Goal: Information Seeking & Learning: Learn about a topic

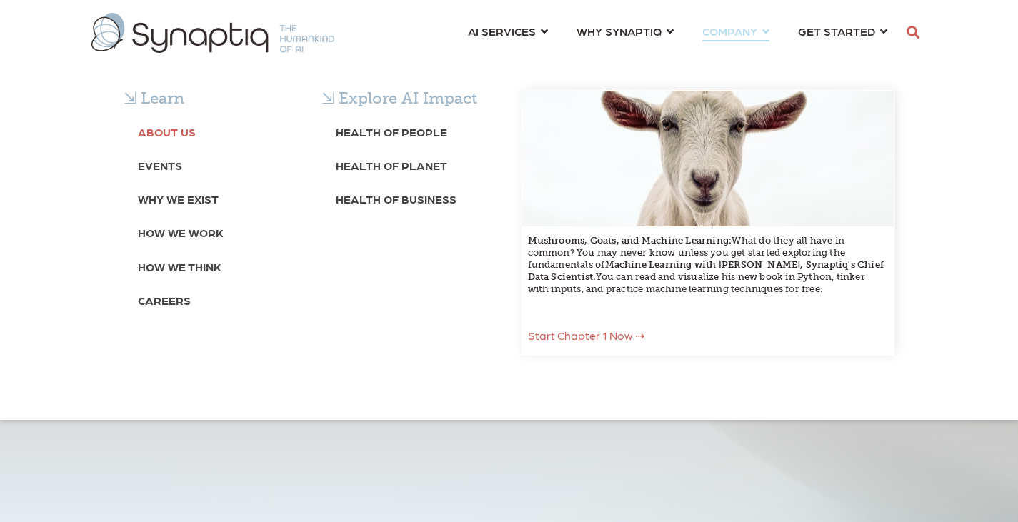
click at [166, 130] on b "About Us" at bounding box center [167, 132] width 58 height 14
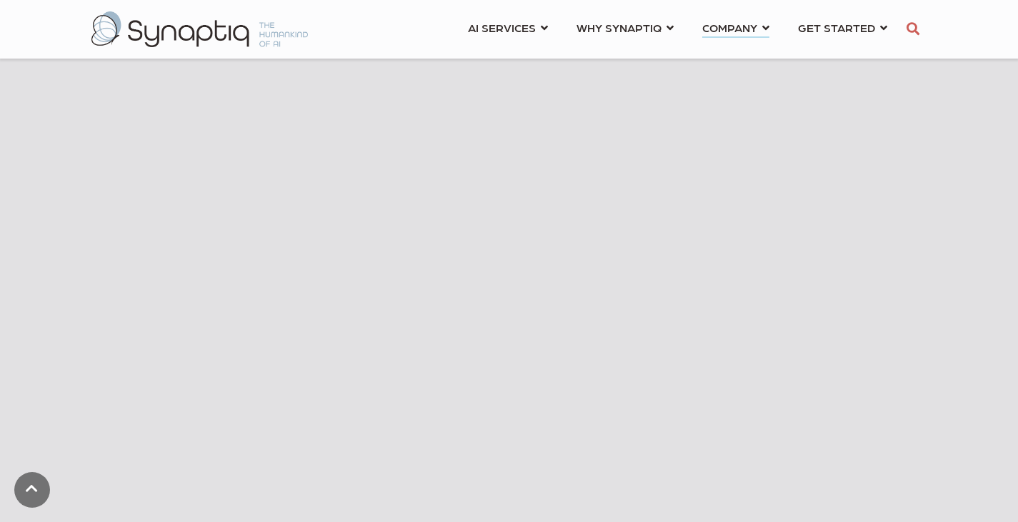
scroll to position [500, 0]
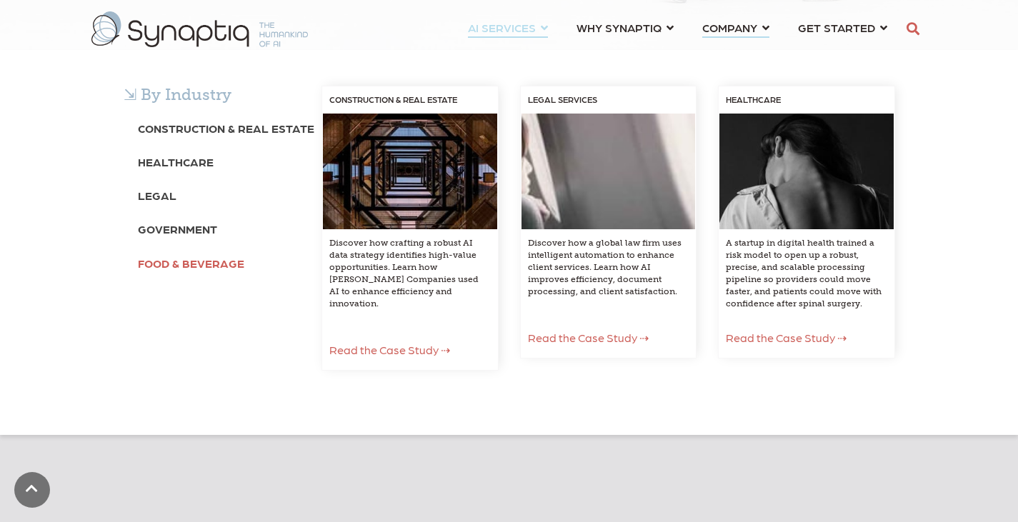
click at [166, 257] on b "Food & Beverage" at bounding box center [191, 263] width 106 height 14
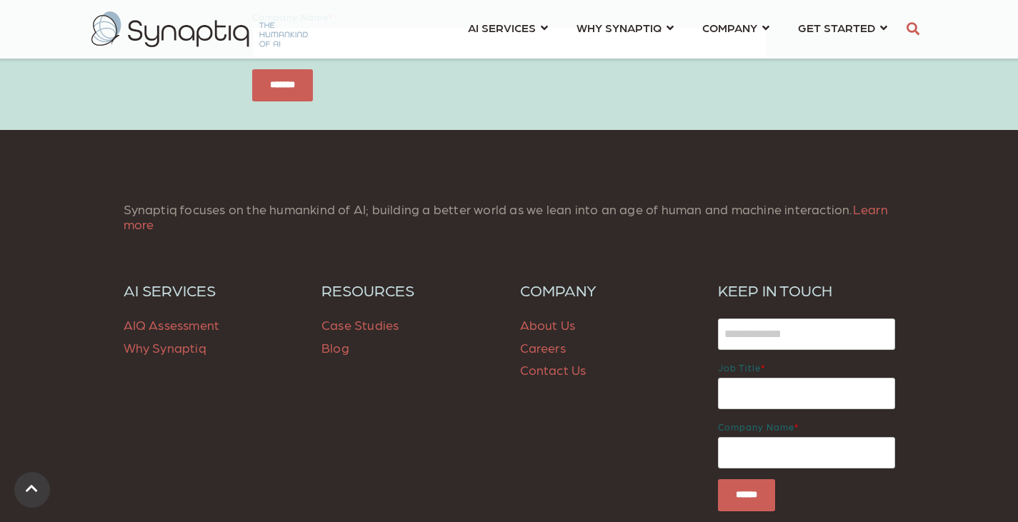
scroll to position [2573, 0]
